Goal: Task Accomplishment & Management: Manage account settings

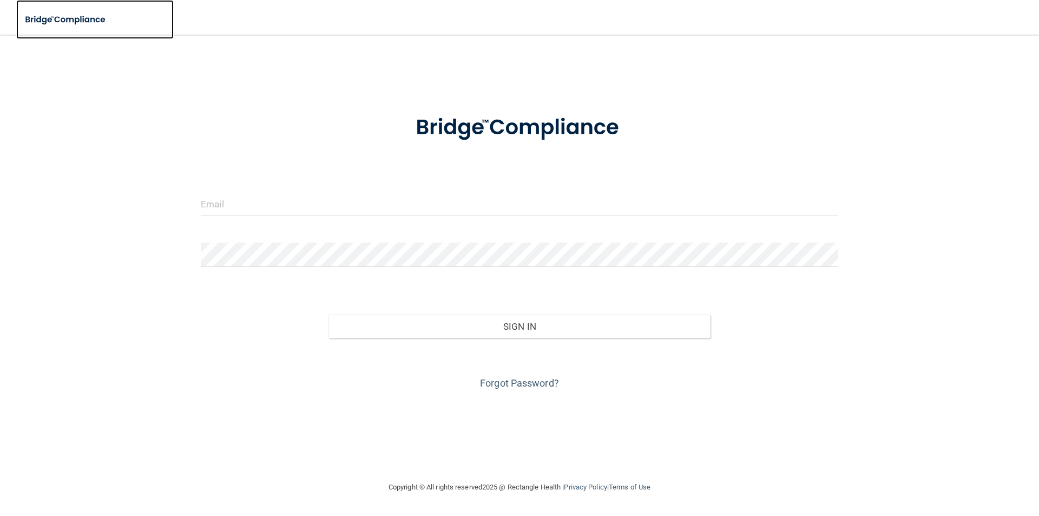
click at [82, 16] on img at bounding box center [66, 20] width 100 height 22
click at [83, 15] on img at bounding box center [66, 20] width 100 height 22
click at [553, 382] on link "Forgot Password?" at bounding box center [519, 382] width 79 height 11
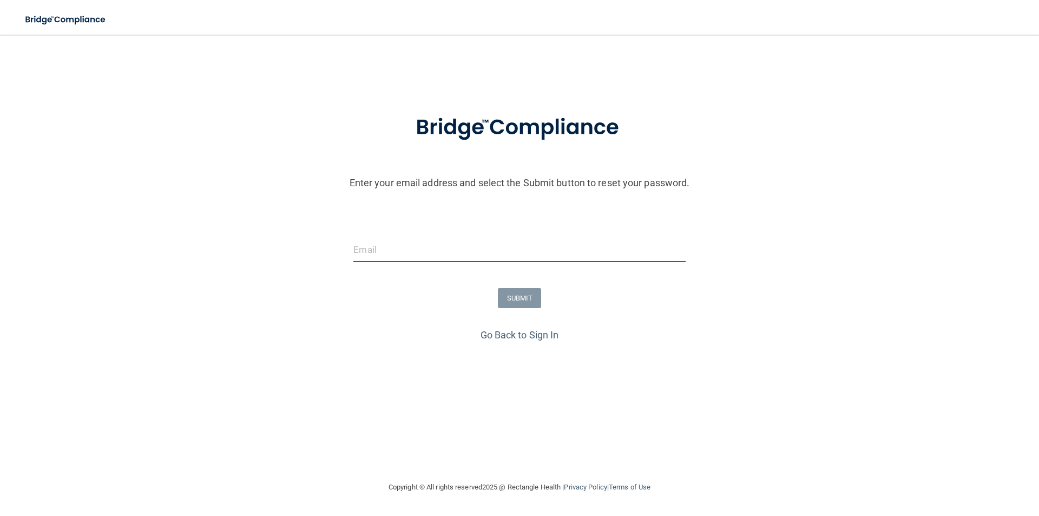
click at [415, 247] on input "email" at bounding box center [519, 250] width 332 height 24
type input "[EMAIL_ADDRESS][DOMAIN_NAME]"
click at [506, 298] on button "SUBMIT" at bounding box center [520, 298] width 44 height 20
